Goal: Find contact information: Obtain details needed to contact an individual or organization

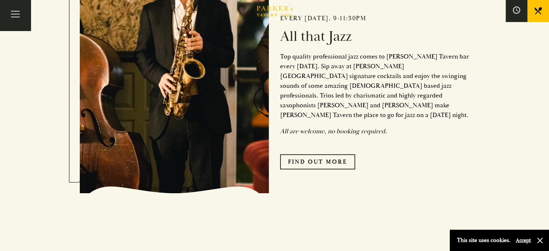
scroll to position [613, 0]
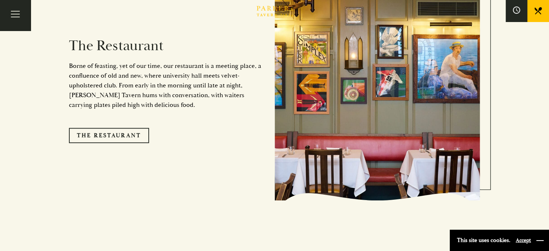
click at [542, 238] on button "button" at bounding box center [539, 240] width 7 height 7
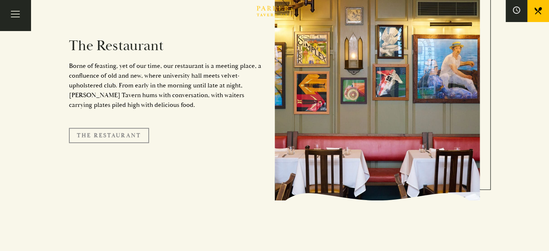
click at [119, 128] on link "The Restaurant" at bounding box center [109, 135] width 80 height 15
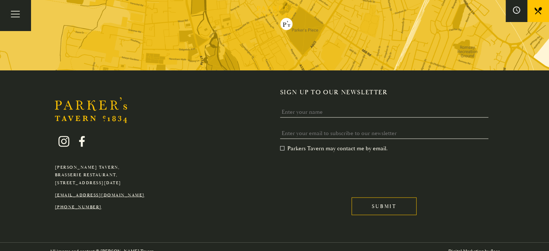
scroll to position [0, 0]
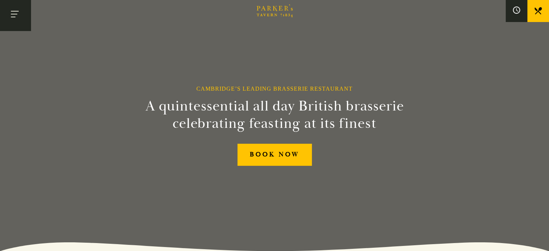
click at [27, 21] on button "Toggle navigation" at bounding box center [15, 15] width 31 height 31
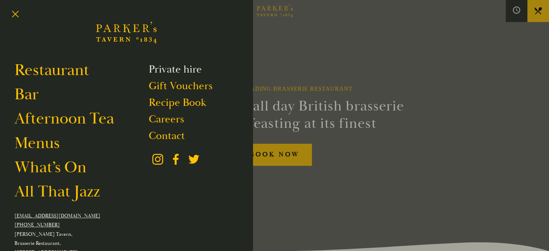
click at [149, 73] on link "Private hire" at bounding box center [175, 69] width 53 height 14
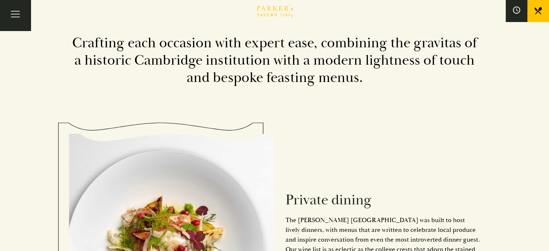
scroll to position [72, 0]
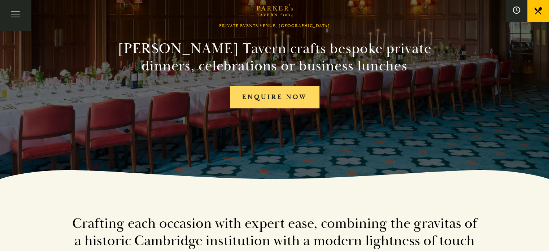
click at [288, 96] on link "Enquire now" at bounding box center [274, 97] width 89 height 22
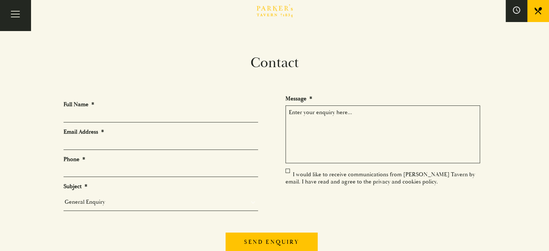
click at [289, 84] on div "Contact Full Name * Email Address * Phone * Subject * General Enquiry Private B…" at bounding box center [274, 157] width 433 height 206
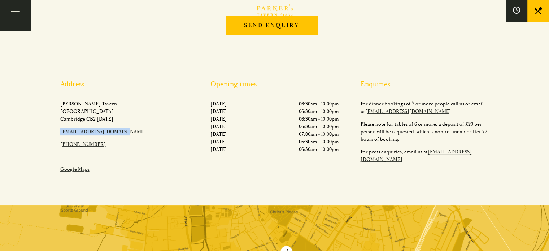
drag, startPoint x: 128, startPoint y: 132, endPoint x: 53, endPoint y: 134, distance: 74.3
click at [53, 134] on div "Address [PERSON_NAME][GEOGRAPHIC_DATA][STREET_ADDRESS][DATE]​ [EMAIL_ADDRESS][D…" at bounding box center [124, 129] width 150 height 98
copy link "[EMAIL_ADDRESS][DOMAIN_NAME]"
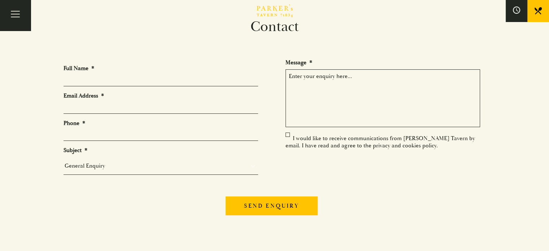
scroll to position [0, 0]
